Goal: Communication & Community: Participate in discussion

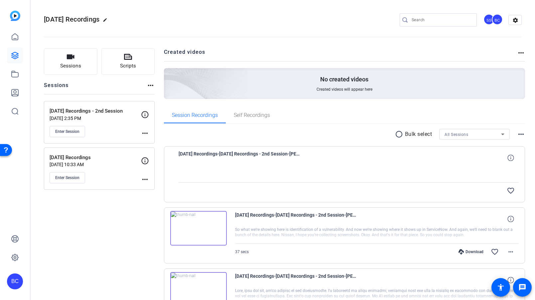
scroll to position [146, 0]
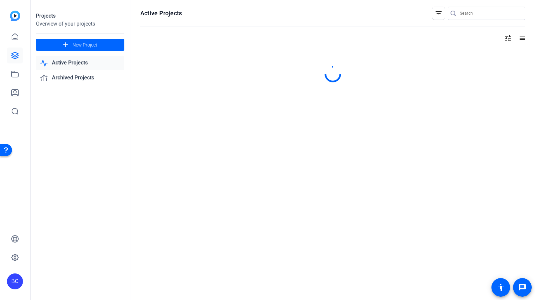
click at [71, 62] on link "Active Projects" at bounding box center [80, 63] width 89 height 14
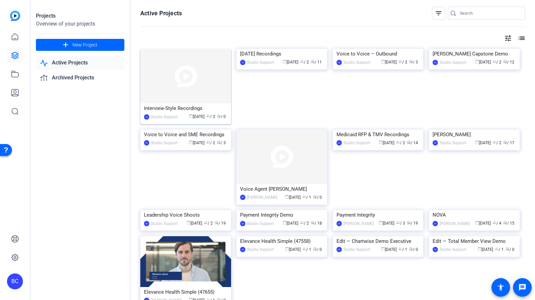
click at [180, 88] on img at bounding box center [185, 76] width 91 height 55
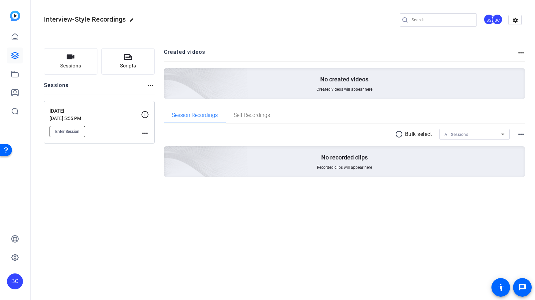
click at [70, 129] on span "Enter Session" at bounding box center [67, 131] width 24 height 5
click at [81, 63] on span "Sessions" at bounding box center [70, 66] width 21 height 8
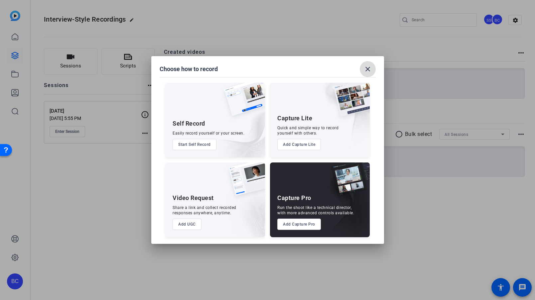
click at [367, 68] on mat-icon "close" at bounding box center [368, 69] width 8 height 8
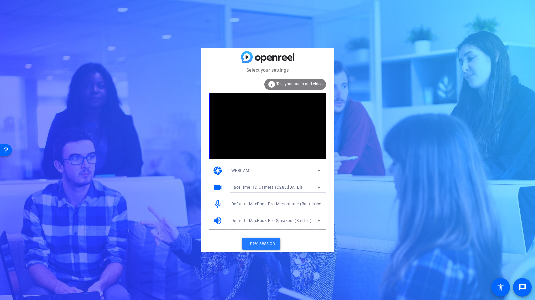
click at [264, 247] on span at bounding box center [261, 244] width 38 height 16
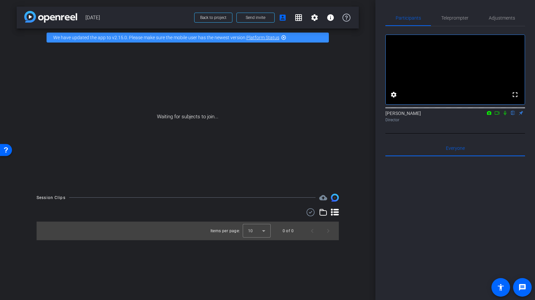
click at [497, 115] on icon at bounding box center [497, 113] width 5 height 5
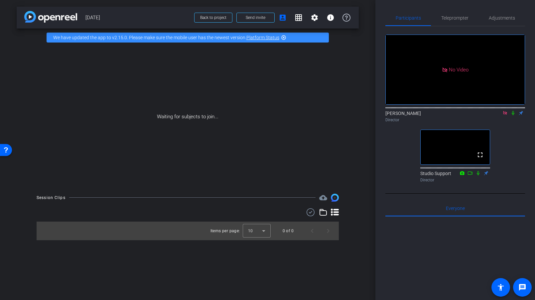
click at [514, 115] on icon at bounding box center [513, 113] width 3 height 4
click at [514, 115] on icon at bounding box center [514, 113] width 4 height 4
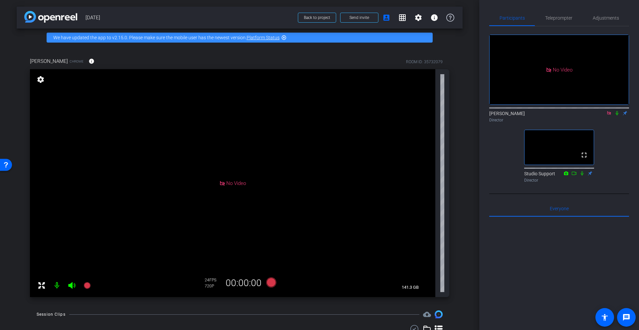
click at [535, 115] on icon at bounding box center [616, 113] width 5 height 5
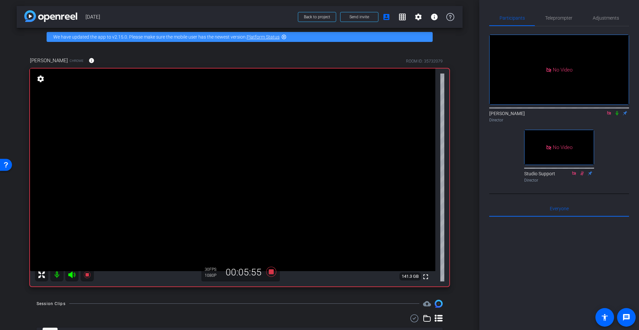
scroll to position [3, 0]
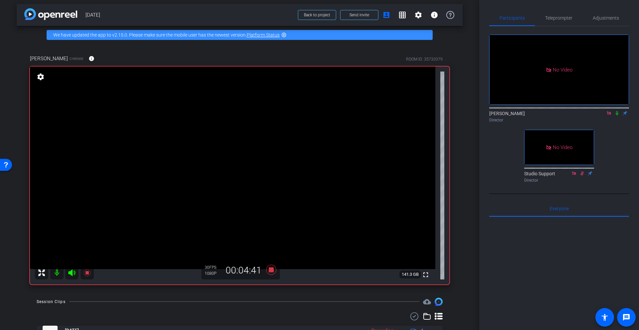
click at [535, 115] on icon at bounding box center [616, 113] width 5 height 5
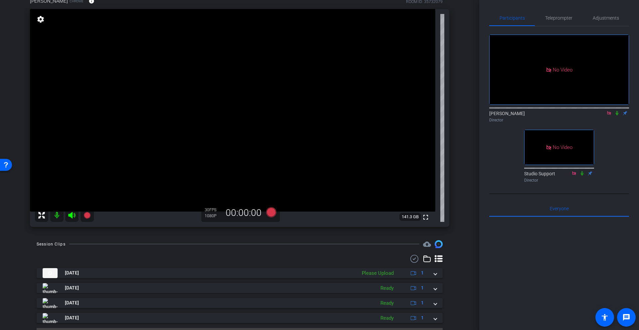
scroll to position [60, 0]
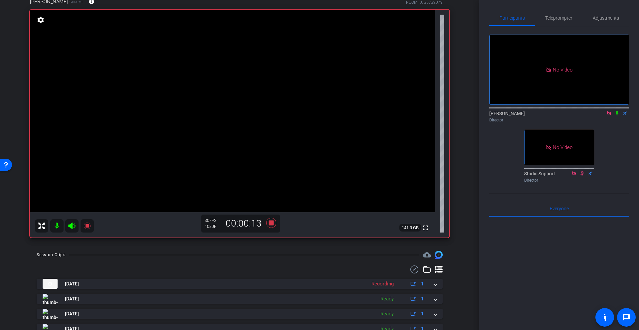
click at [535, 115] on icon at bounding box center [616, 113] width 5 height 5
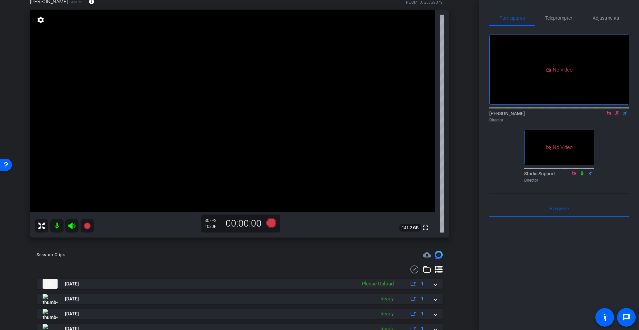
click at [535, 115] on icon at bounding box center [616, 113] width 5 height 5
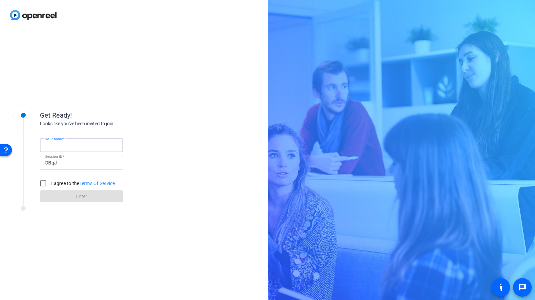
click at [97, 144] on input "Your name" at bounding box center [81, 145] width 73 height 8
type input "[PERSON_NAME]"
drag, startPoint x: 44, startPoint y: 183, endPoint x: 70, endPoint y: 179, distance: 25.6
click at [45, 183] on input "I agree to the Terms Of Service" at bounding box center [43, 183] width 13 height 13
checkbox input "true"
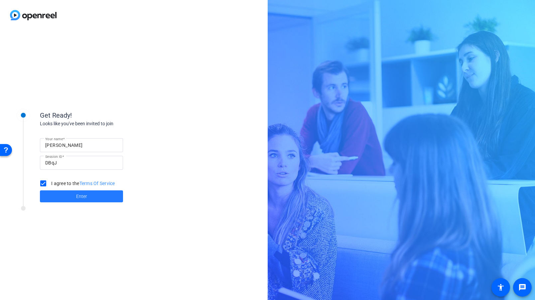
click at [84, 195] on span "Enter" at bounding box center [81, 196] width 11 height 7
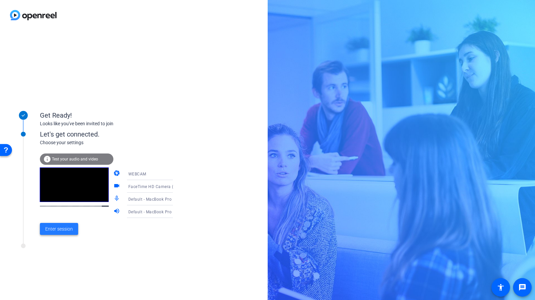
click at [59, 228] on span "Enter session" at bounding box center [59, 229] width 28 height 7
